Goal: Information Seeking & Learning: Learn about a topic

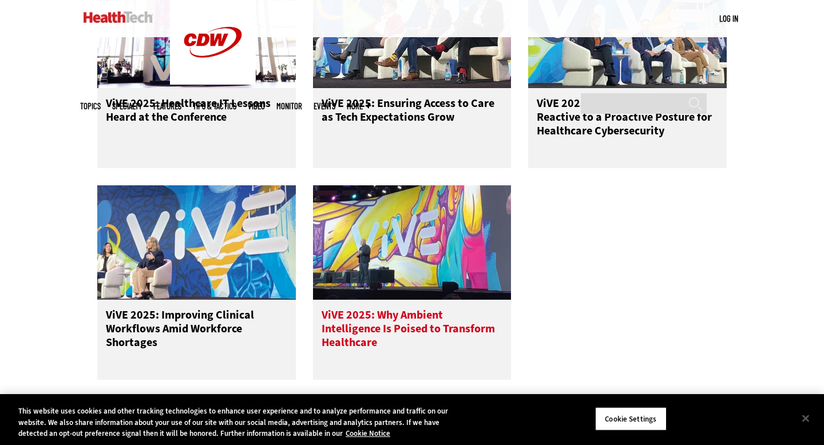
scroll to position [605, 0]
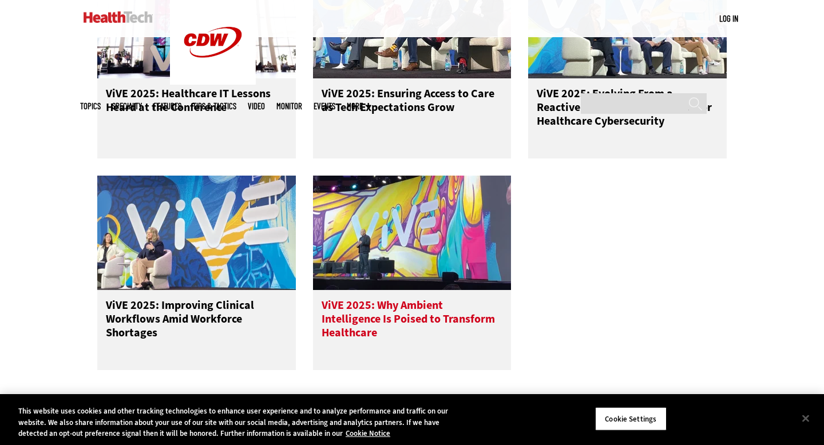
click at [421, 304] on span "ViVE 2025: Why Ambient Intelligence Is Poised to Transform Healthcare" at bounding box center [407, 318] width 173 height 43
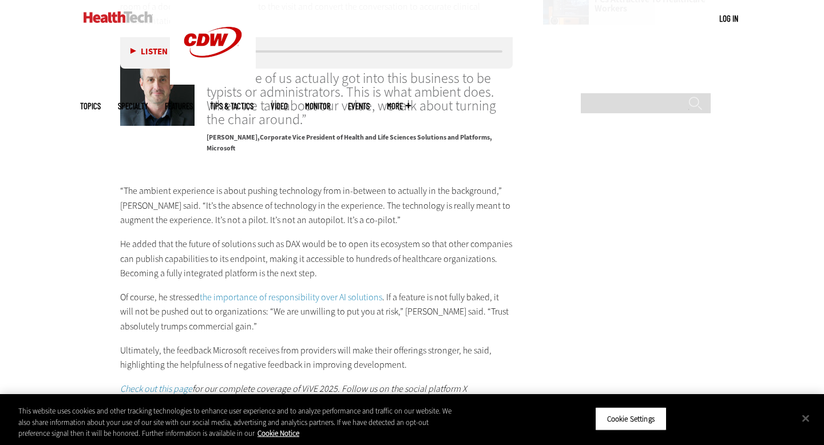
scroll to position [1630, 0]
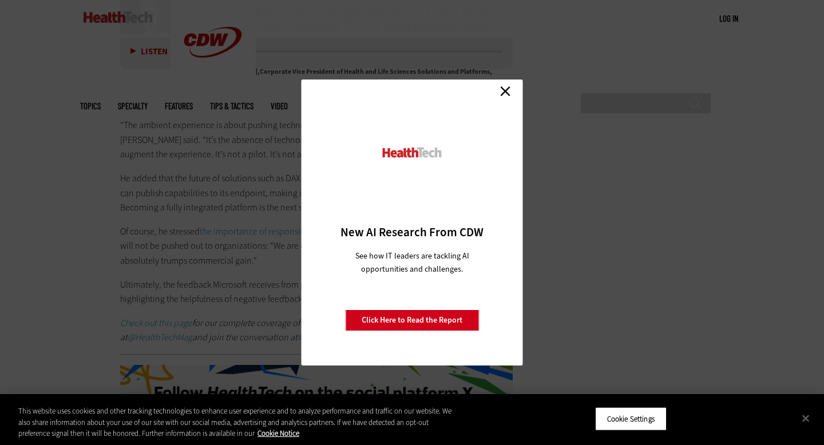
click at [507, 92] on link "Close" at bounding box center [505, 90] width 17 height 17
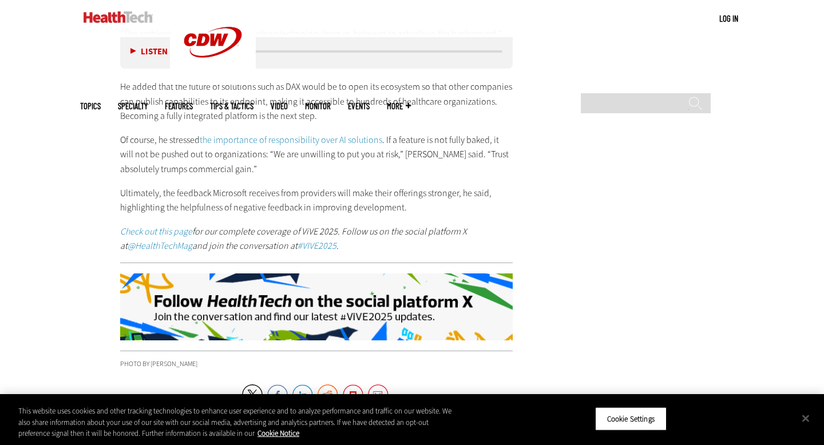
scroll to position [1723, 0]
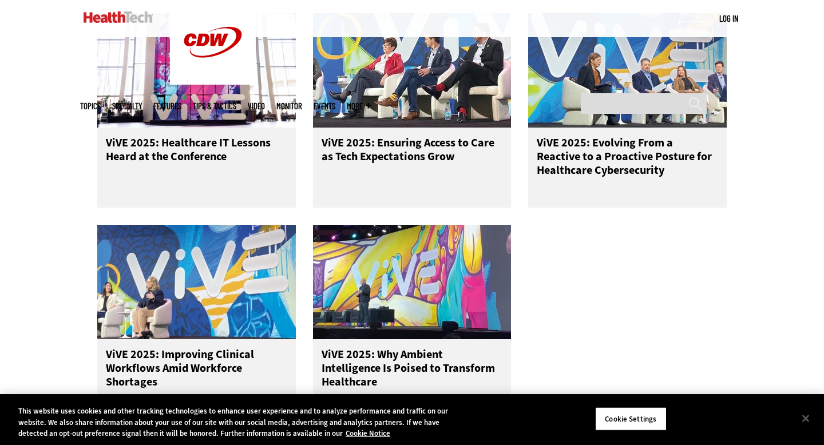
scroll to position [575, 0]
